Goal: Task Accomplishment & Management: Complete application form

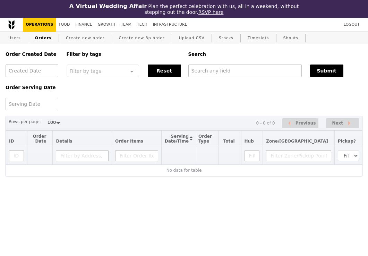
select select "100"
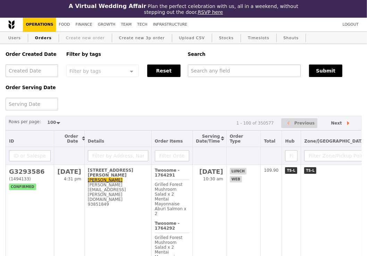
click at [81, 34] on link "Create new order" at bounding box center [85, 38] width 44 height 12
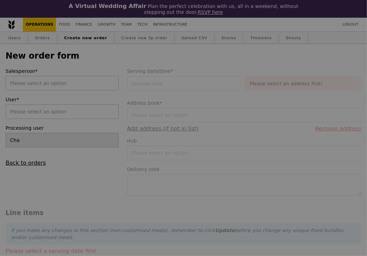
type input "Confirm"
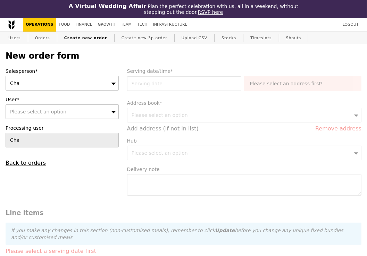
click at [34, 112] on span "Please select an option" at bounding box center [38, 112] width 56 height 6
type input "andy@eagleeyecentre.com.sg"
type input "Confirm"
type input "andy@eagleeyecentre.com.sg"
click at [14, 37] on link "Users" at bounding box center [15, 38] width 18 height 12
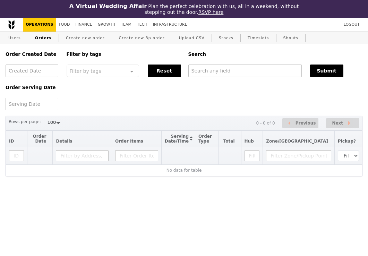
select select "100"
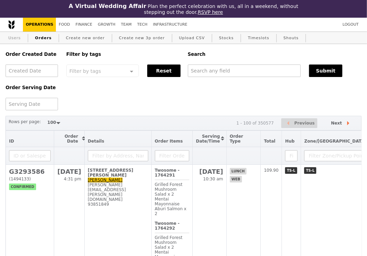
click at [20, 39] on link "Users" at bounding box center [15, 38] width 18 height 12
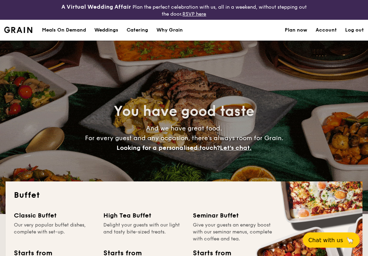
select select
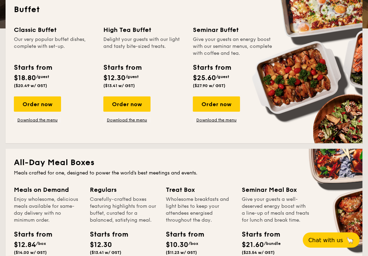
scroll to position [184, 0]
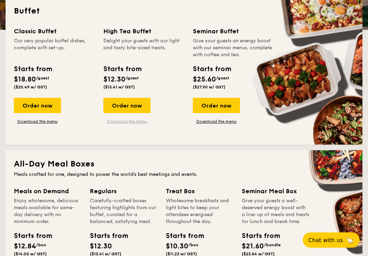
click at [140, 120] on link "Download the menu" at bounding box center [126, 122] width 47 height 6
